Goal: Task Accomplishment & Management: Manage account settings

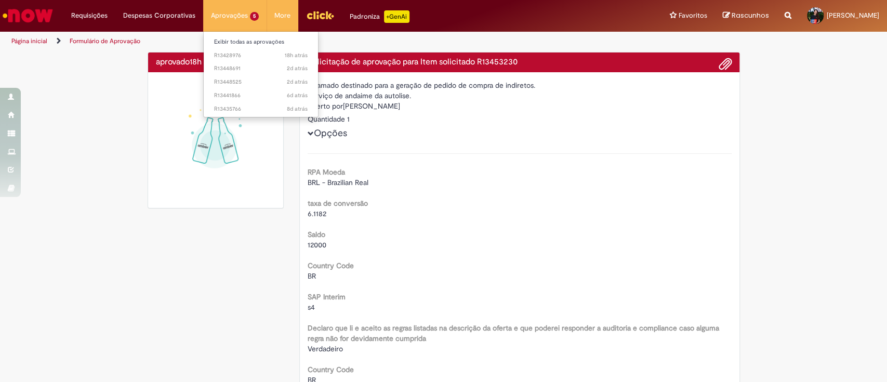
click at [237, 20] on li "Aprovações 5 Exibir todas as aprovações 18h atrás 18 horas atrás R13428976 2d a…" at bounding box center [234, 15] width 63 height 31
click at [248, 63] on link "2d atrás 2 dias atrás R13448691" at bounding box center [261, 68] width 114 height 11
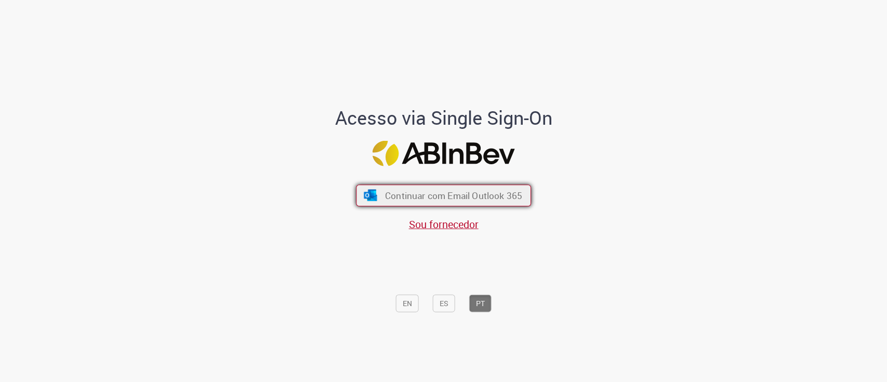
click at [414, 202] on button "Continuar com Email Outlook 365" at bounding box center [443, 195] width 175 height 22
click at [448, 194] on span "Continuar com Email Outlook 365" at bounding box center [453, 195] width 137 height 12
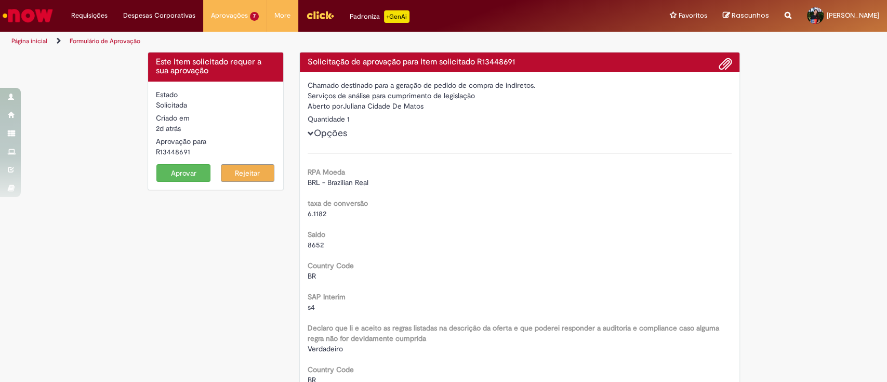
click at [181, 162] on form "Estado Solicitada Criado em 2d atrás 2 dias atrás Aprovação para R13448691 Apro…" at bounding box center [216, 135] width 120 height 92
click at [181, 171] on button "Aprovar" at bounding box center [183, 173] width 54 height 18
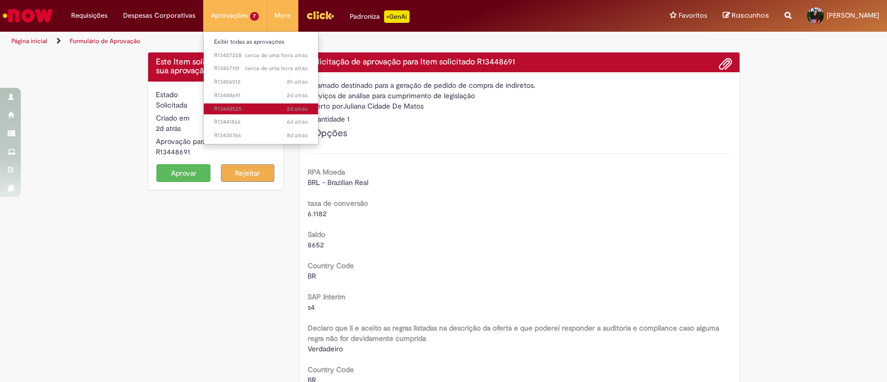
click at [240, 108] on span "2d atrás 2 dias atrás R13448525" at bounding box center [261, 109] width 94 height 8
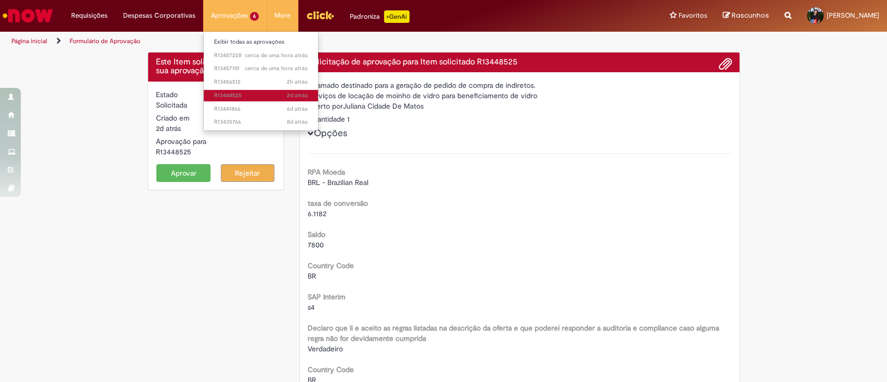
click at [230, 94] on span "2d atrás 2 dias atrás R13448525" at bounding box center [261, 95] width 94 height 8
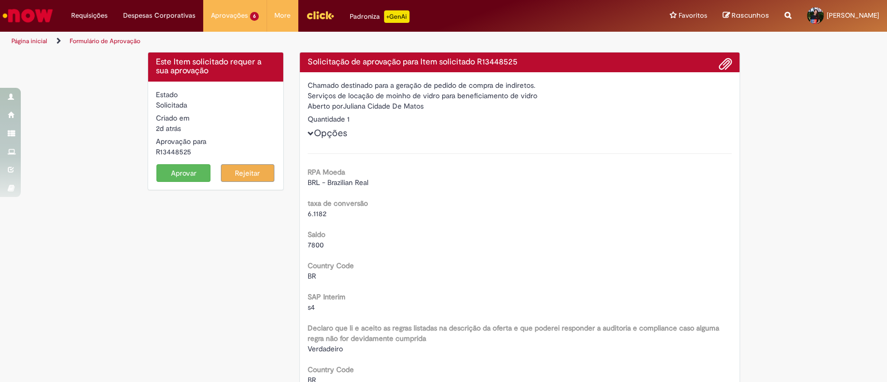
click at [180, 172] on button "Aprovar" at bounding box center [183, 173] width 54 height 18
